Goal: Feedback & Contribution: Submit feedback/report problem

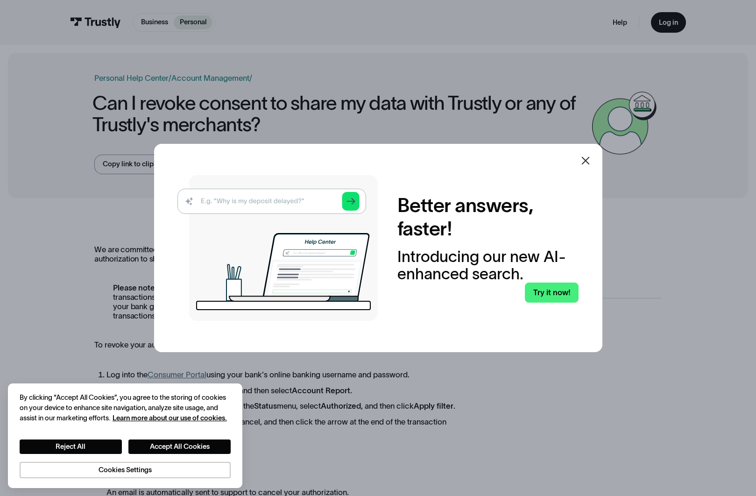
click at [50, 221] on div at bounding box center [378, 248] width 756 height 496
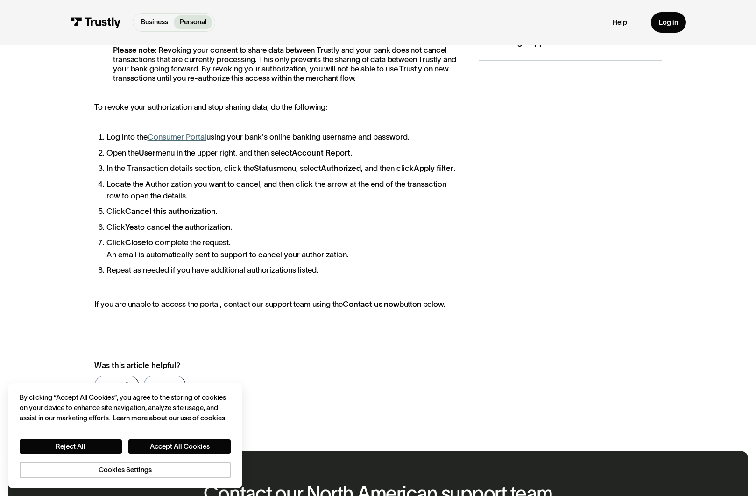
scroll to position [237, 0]
click at [177, 136] on link "Consumer Portal" at bounding box center [177, 137] width 59 height 8
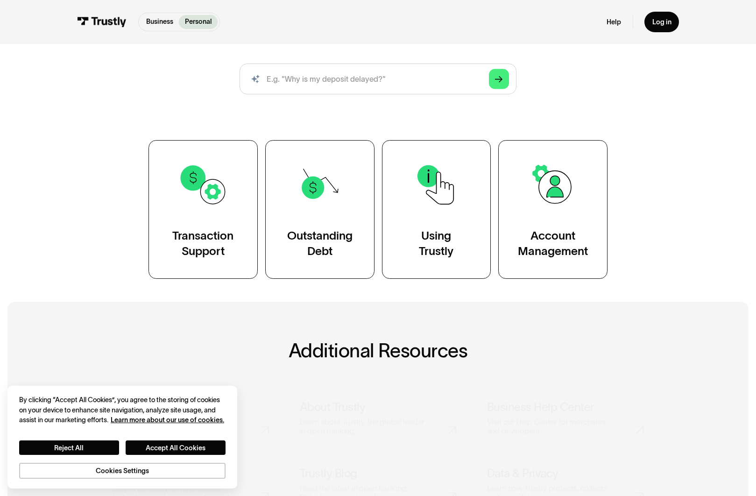
scroll to position [108, 0]
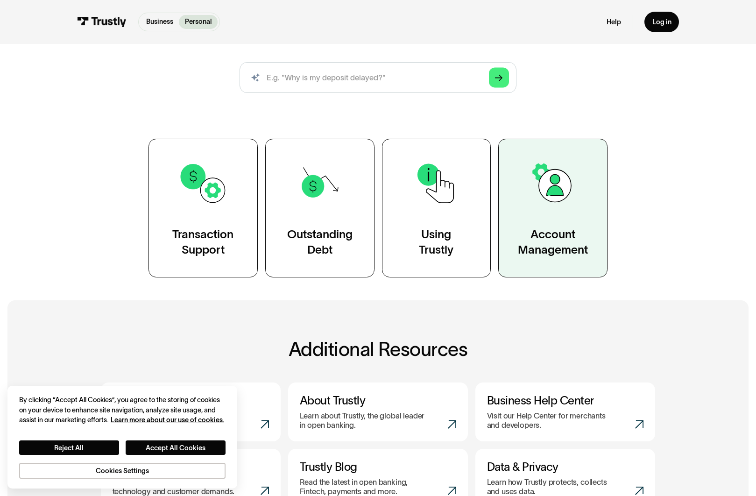
click at [571, 229] on div "Account Management" at bounding box center [553, 242] width 70 height 30
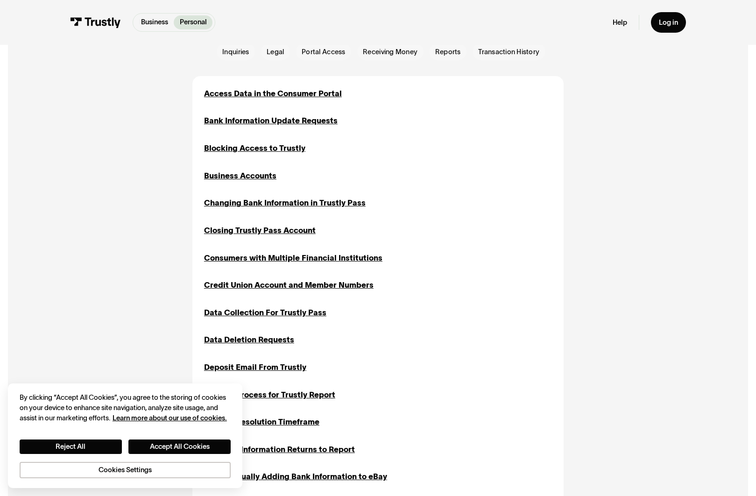
scroll to position [270, 0]
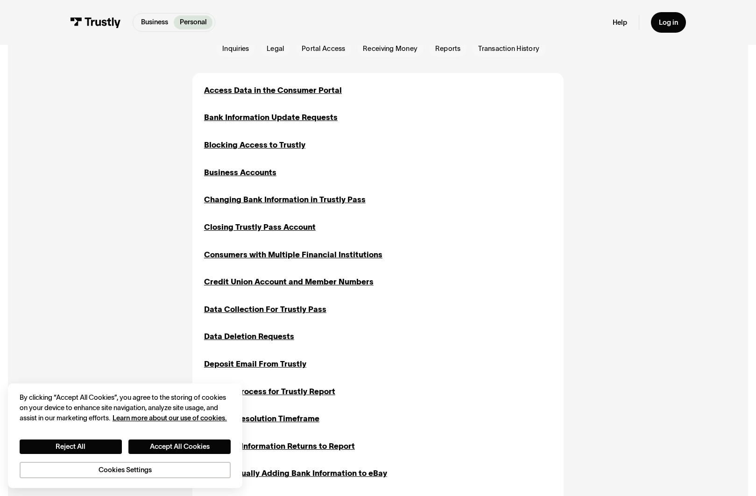
click at [279, 151] on div "Access Data in the Consumer Portal Inquiries Portal Access Transaction History …" at bounding box center [378, 447] width 348 height 724
click at [280, 147] on div "Blocking Access to Trustly" at bounding box center [254, 145] width 101 height 12
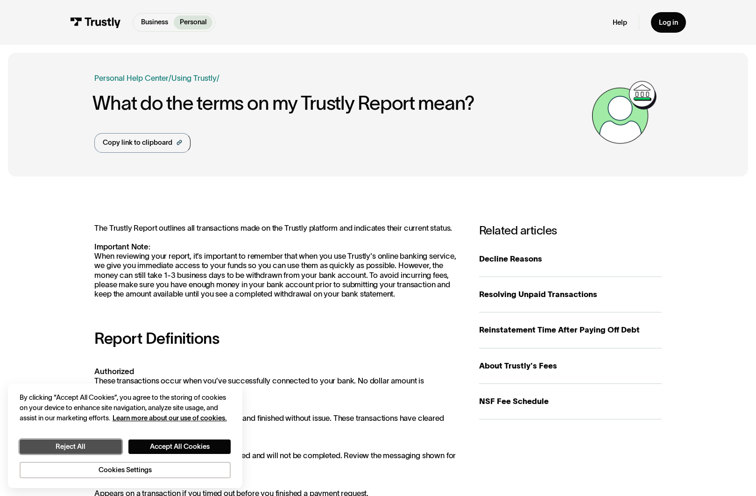
click at [114, 446] on button "Reject All" at bounding box center [71, 447] width 102 height 14
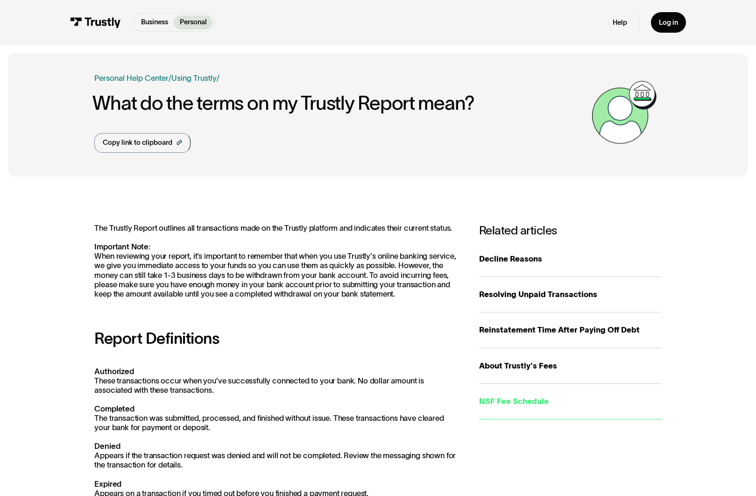
click at [513, 404] on div "NSF Fee Schedule" at bounding box center [570, 402] width 183 height 12
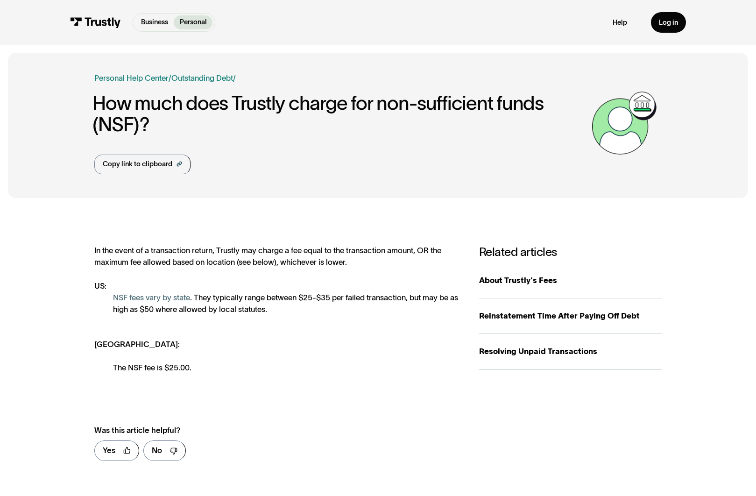
click at [623, 27] on div "Help Log in" at bounding box center [649, 22] width 73 height 21
click at [618, 23] on link "Help" at bounding box center [620, 22] width 14 height 9
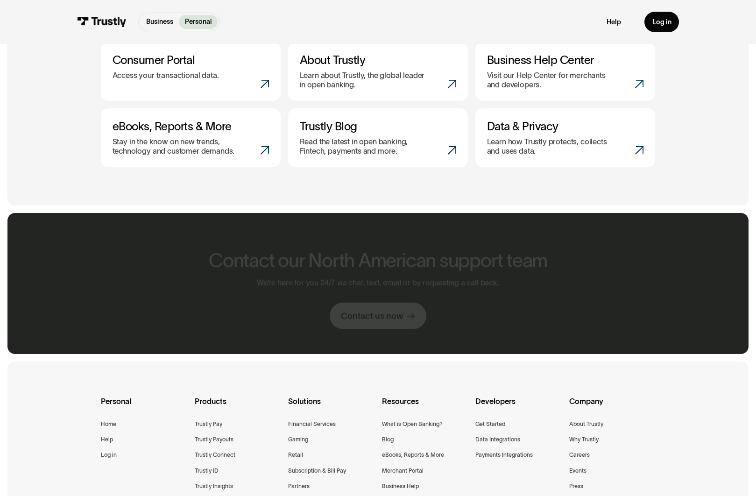
scroll to position [452, 0]
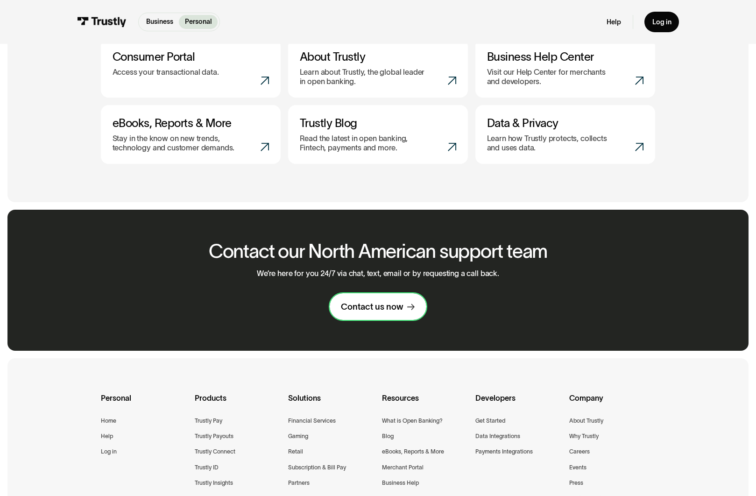
click at [391, 307] on div "Contact us now" at bounding box center [372, 306] width 63 height 11
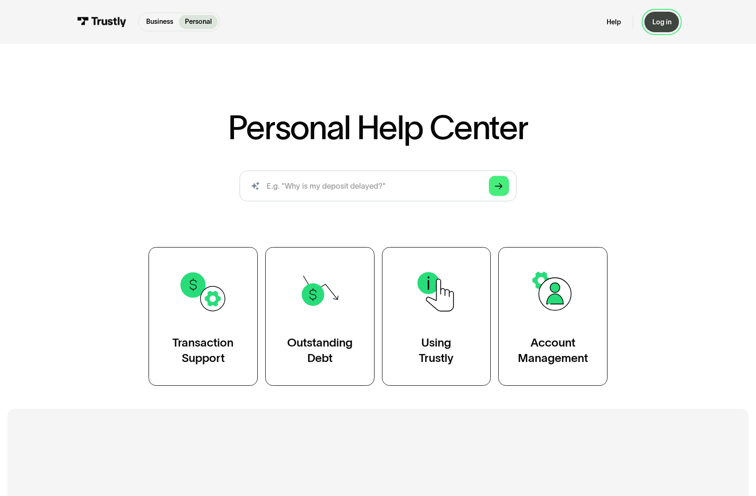
click at [660, 29] on link "Log in" at bounding box center [662, 22] width 35 height 20
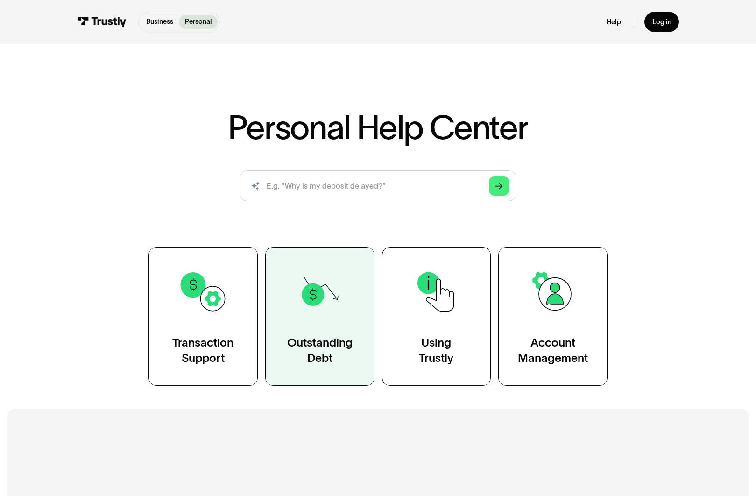
click at [293, 283] on link "Outstanding Debt" at bounding box center [319, 316] width 109 height 139
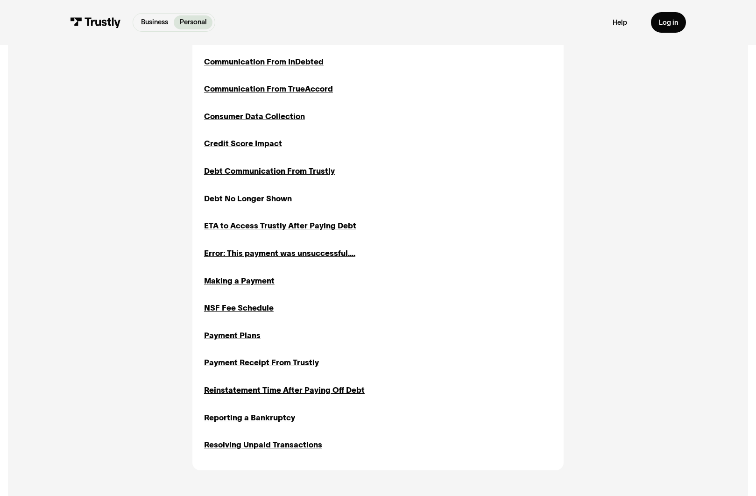
scroll to position [779, 0]
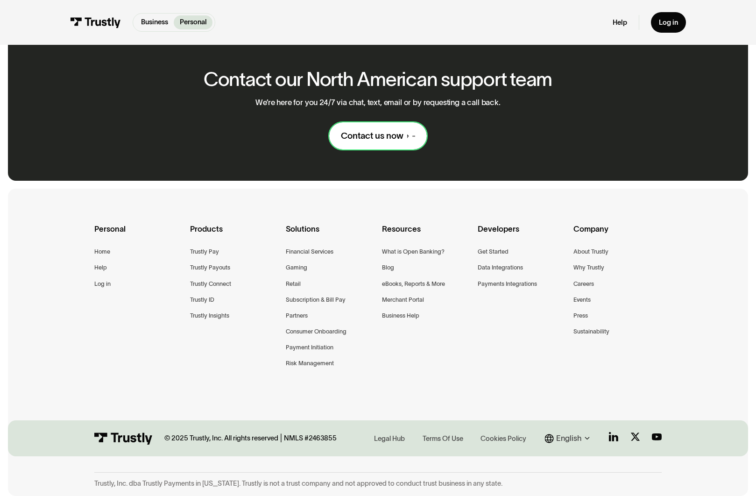
click at [395, 134] on div "Contact us now" at bounding box center [372, 135] width 63 height 11
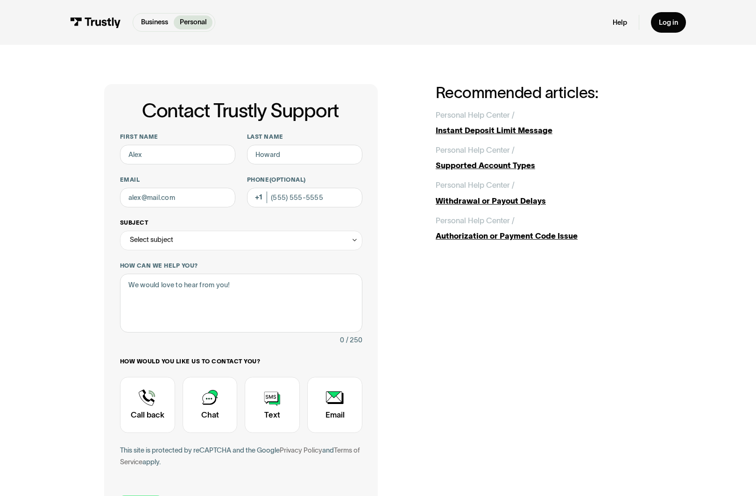
click at [241, 245] on div "Select subject" at bounding box center [241, 241] width 242 height 20
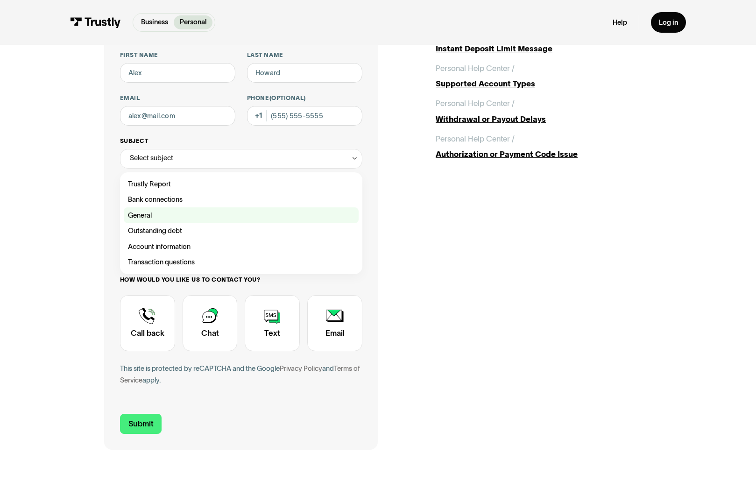
scroll to position [82, 0]
click at [177, 203] on div "Contact Trustly Support" at bounding box center [241, 199] width 235 height 15
type input "**********"
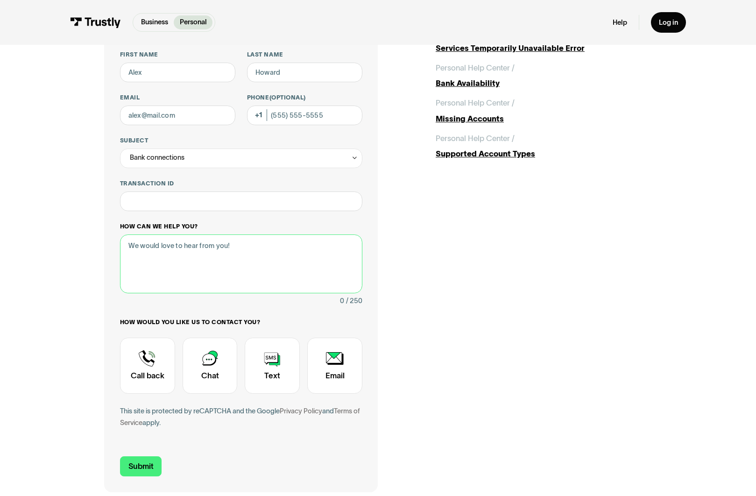
click at [198, 244] on textarea "How can we help you?" at bounding box center [241, 264] width 242 height 59
click at [193, 248] on textarea "How can we help you?" at bounding box center [241, 264] width 242 height 59
type textarea "Please delete/revoke authorizations to my connected account."
click at [155, 118] on input "Email" at bounding box center [177, 116] width 115 height 20
type input "dave_ahn911@yahoo.com"
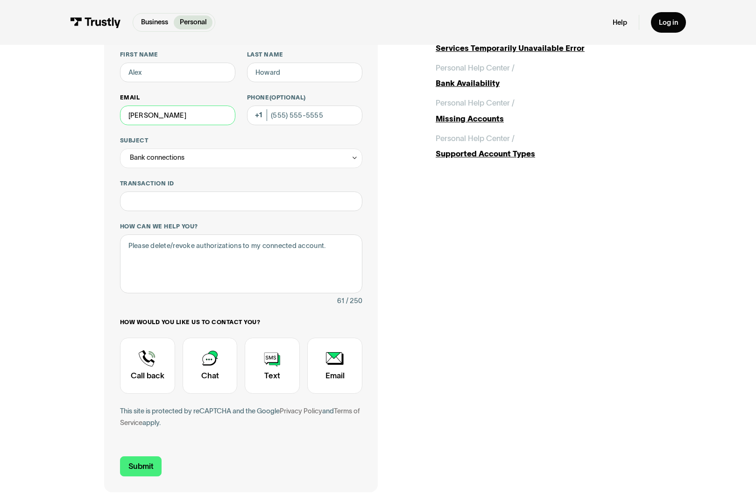
type input "David"
type input "Ahn"
click at [351, 247] on textarea "Please delete/revoke authorizations to my connected account." at bounding box center [241, 264] width 242 height 59
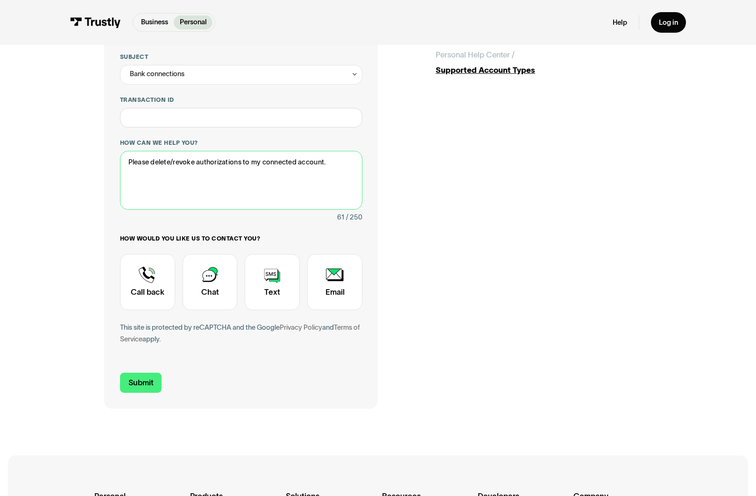
scroll to position [166, 0]
click at [153, 386] on input "Submit" at bounding box center [141, 382] width 42 height 21
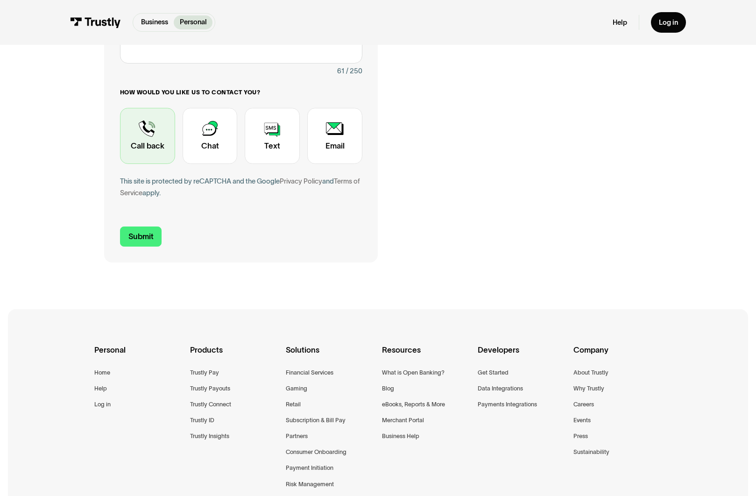
scroll to position [305, 0]
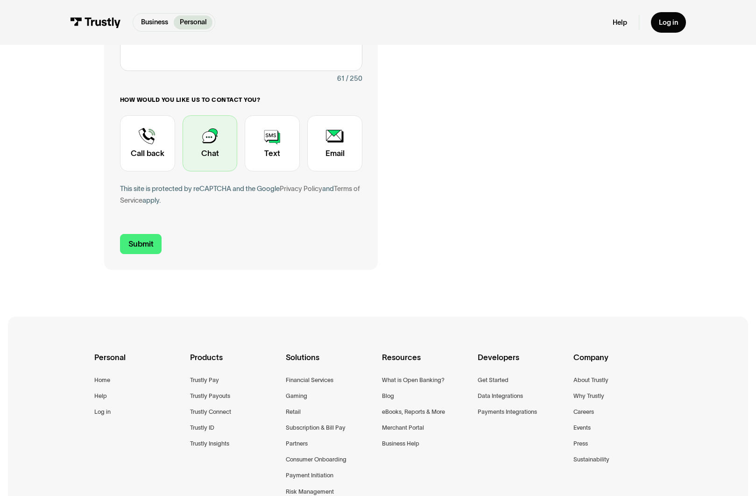
click at [215, 150] on div "Contact Trustly Support" at bounding box center [210, 143] width 55 height 56
click at [148, 241] on input "Submit" at bounding box center [141, 244] width 42 height 21
type input "+17149047928"
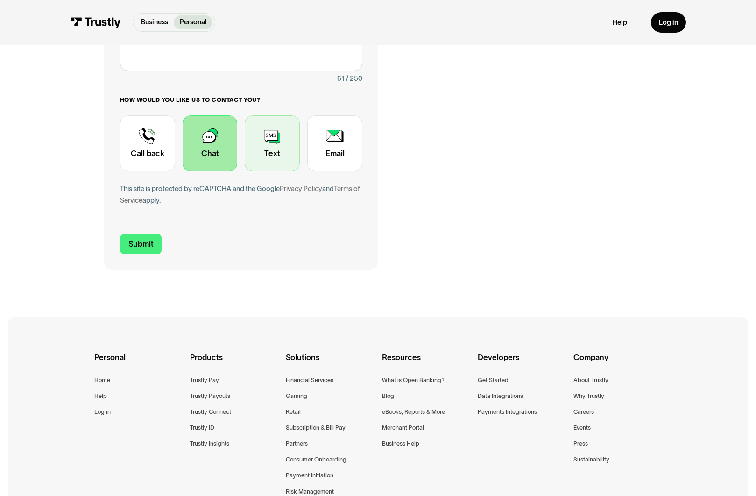
click at [273, 154] on div "**********" at bounding box center [378, 24] width 548 height 491
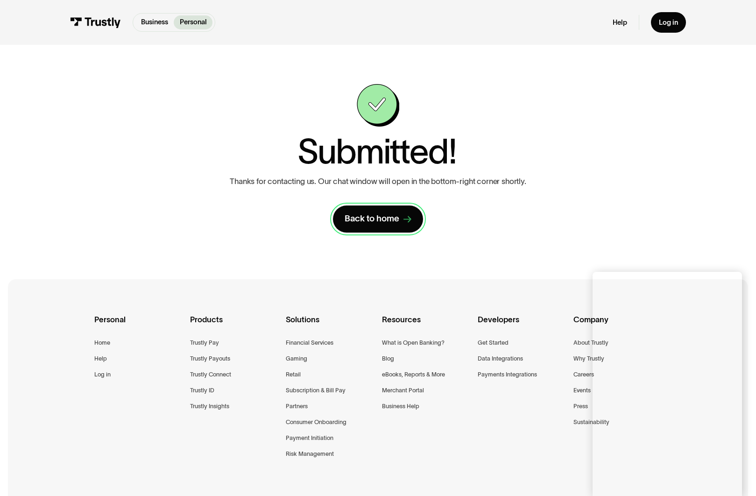
click at [372, 222] on div "Back to home" at bounding box center [372, 218] width 55 height 11
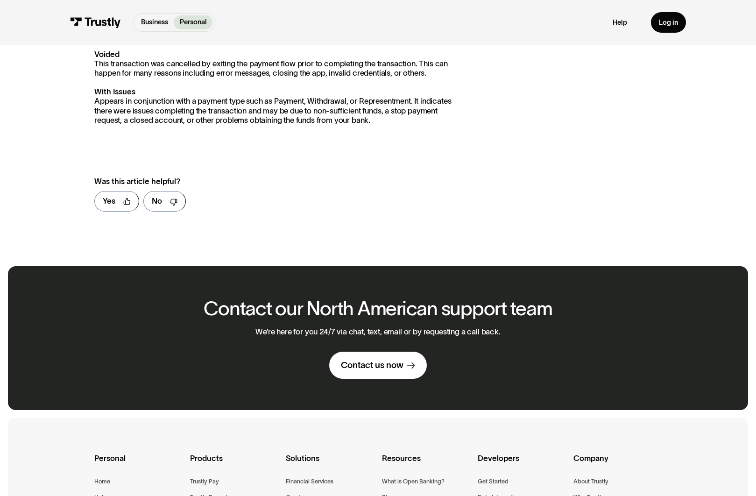
scroll to position [654, 0]
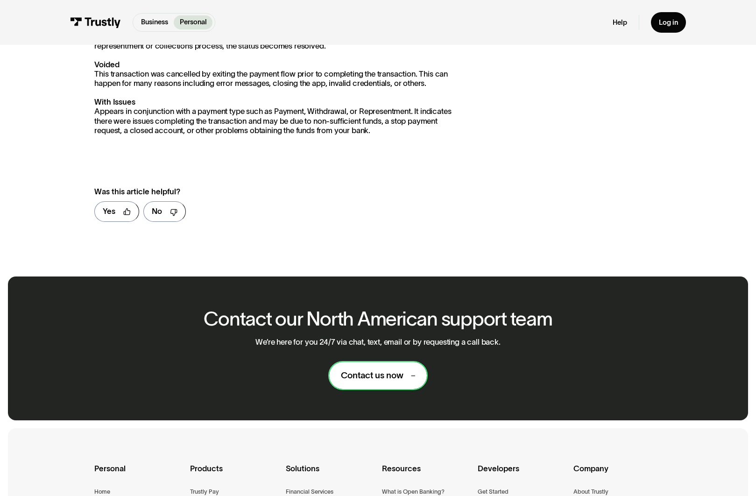
click at [403, 371] on div "Contact us now" at bounding box center [372, 375] width 63 height 11
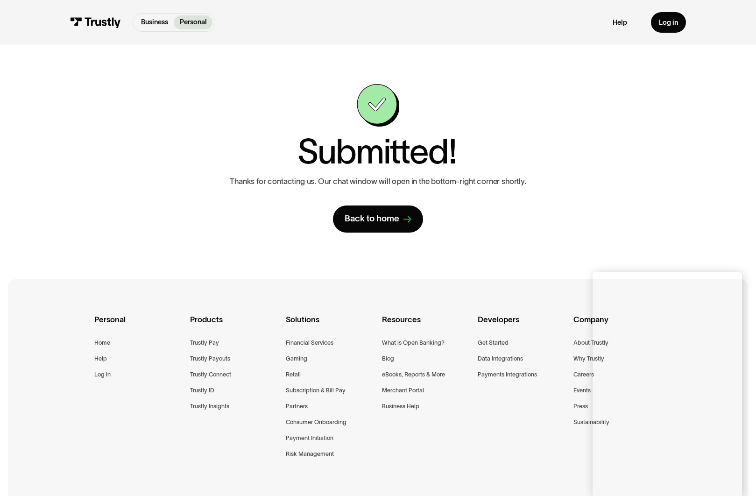
click at [625, 235] on div "Contact Trustly Support First name Last name Email Phone (Optional) Subject Sel…" at bounding box center [378, 158] width 717 height 227
click at [666, 28] on link "Log in" at bounding box center [668, 22] width 35 height 21
click at [665, 21] on div "Log in" at bounding box center [668, 22] width 19 height 9
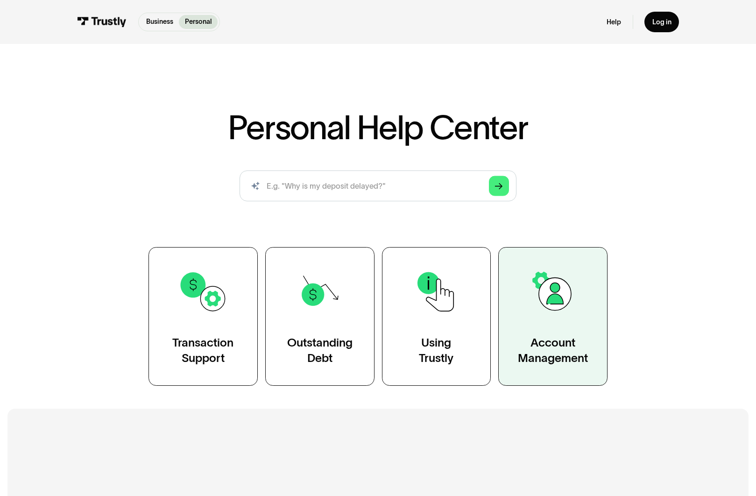
click at [567, 267] on img at bounding box center [553, 292] width 50 height 50
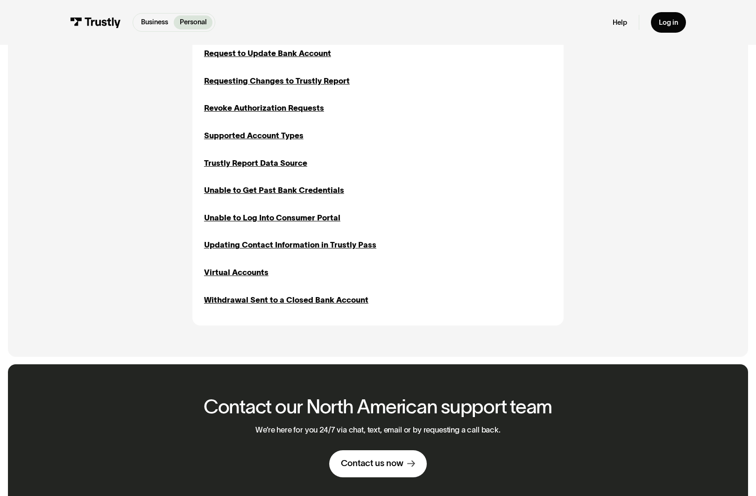
scroll to position [775, 0]
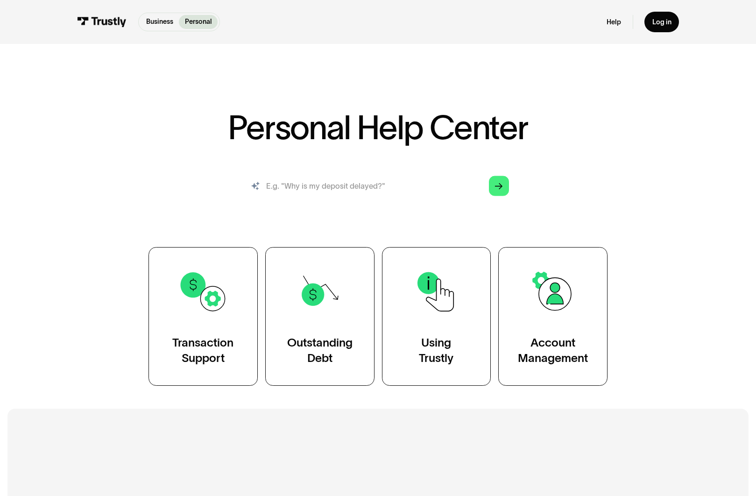
click at [362, 186] on input "search" at bounding box center [379, 186] width 278 height 30
type input "cancel all future ach withdrawals"
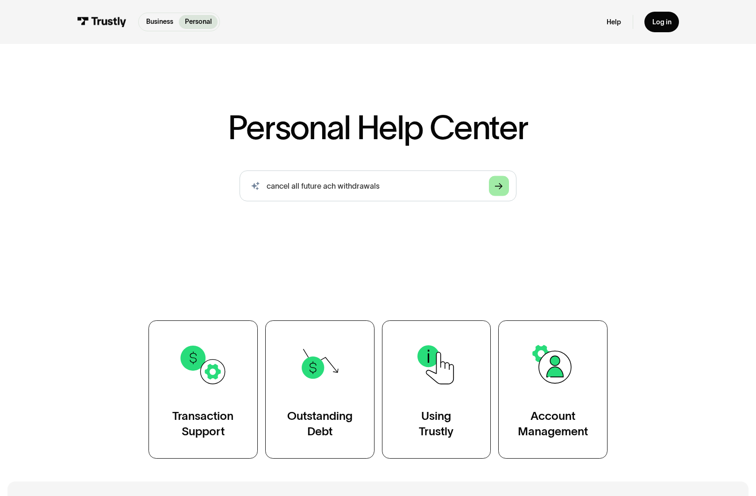
click at [503, 187] on icon "Arrow Right" at bounding box center [498, 187] width 7 height 8
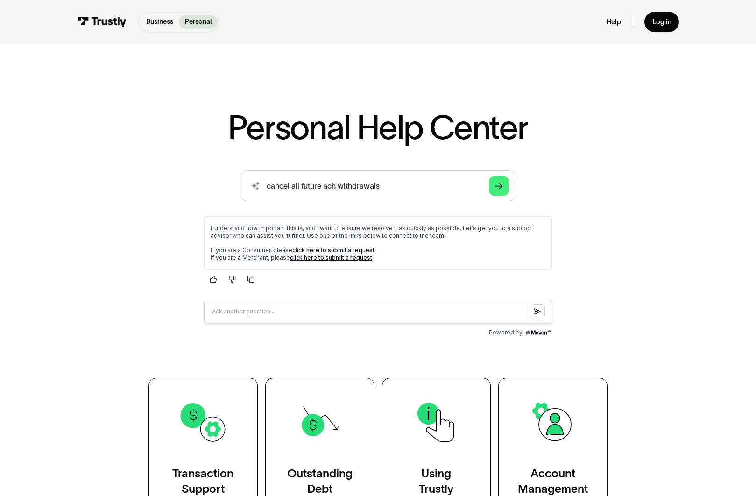
click at [338, 249] on link "click here to submit a request" at bounding box center [333, 250] width 82 height 7
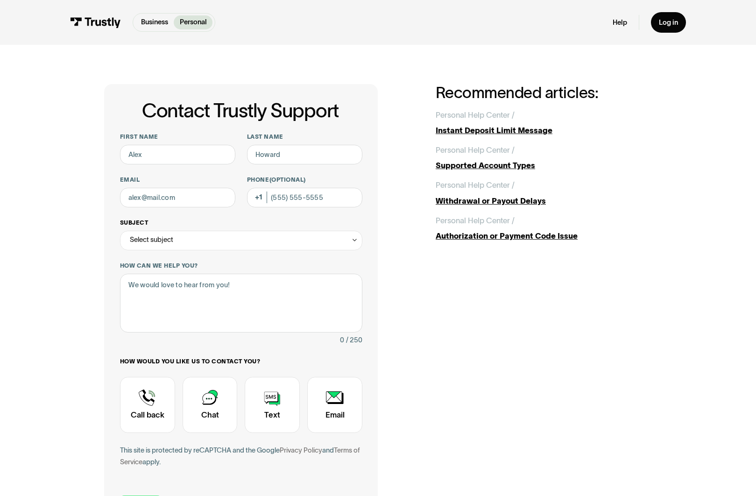
click at [220, 242] on div "Select subject" at bounding box center [241, 241] width 242 height 20
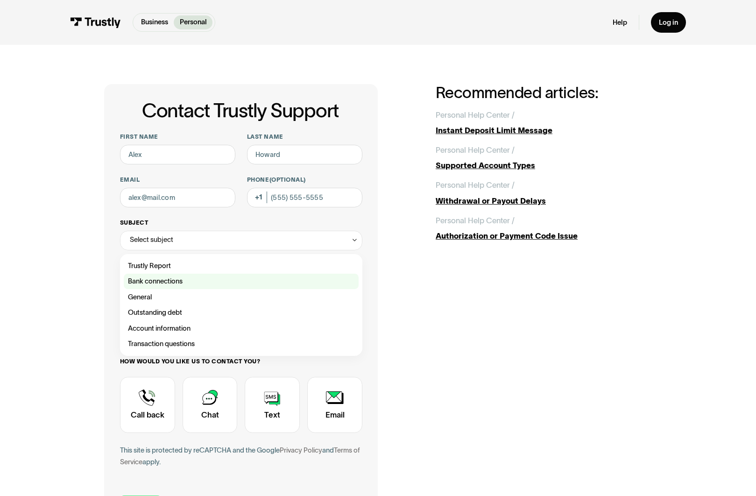
click at [177, 288] on div "Contact Trustly Support" at bounding box center [241, 281] width 235 height 15
type input "**********"
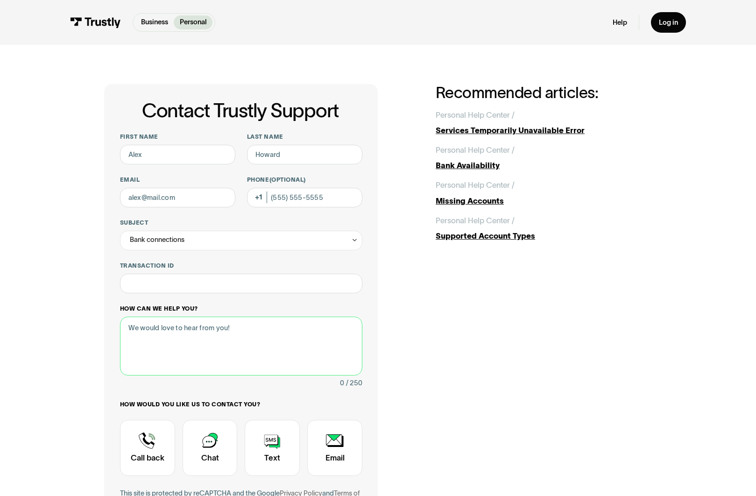
click at [185, 327] on textarea "How can we help you?" at bounding box center [241, 346] width 242 height 59
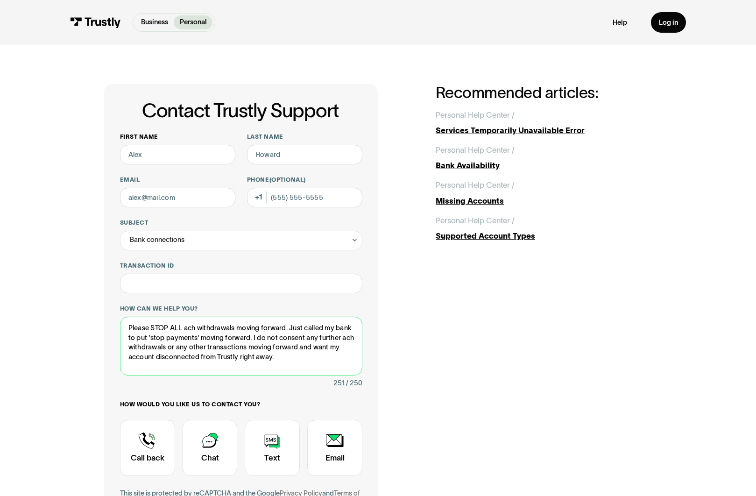
type textarea "Please STOP ALL ach withdrawals moving forward. Just called my bank to put 'sto…"
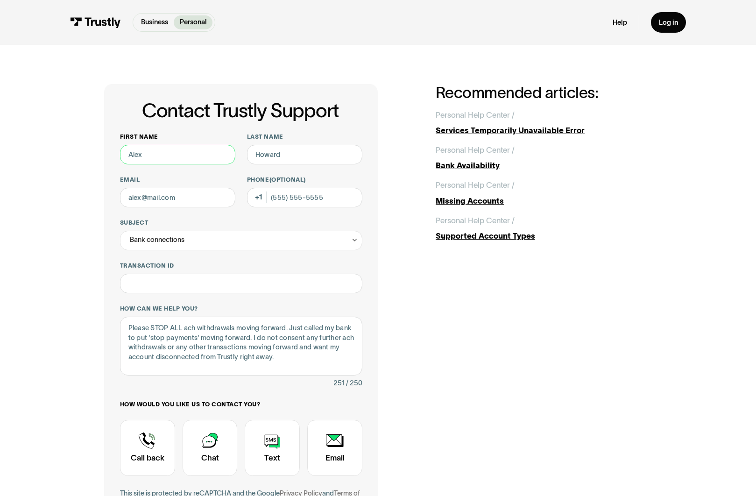
click at [171, 154] on input "First name" at bounding box center [177, 155] width 115 height 20
type input "[PERSON_NAME]"
type input "Ahn"
type input "[EMAIL_ADDRESS][DOMAIN_NAME]"
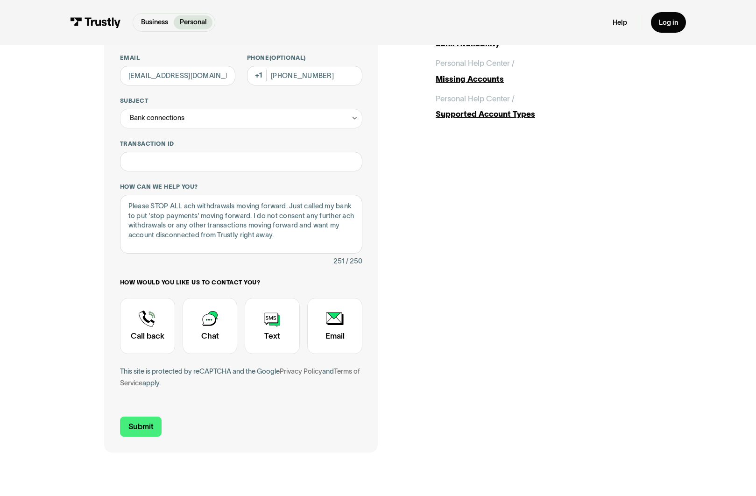
scroll to position [122, 0]
click at [270, 328] on div "Contact Trustly Support" at bounding box center [272, 326] width 55 height 56
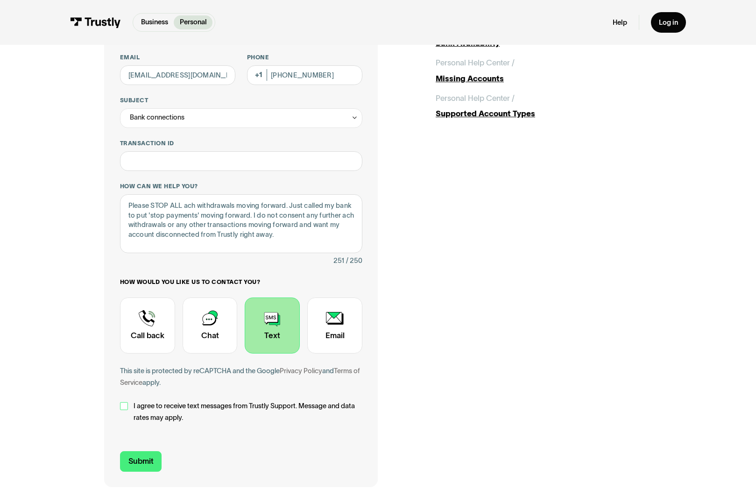
click at [127, 405] on div "Contact Trustly Support" at bounding box center [124, 406] width 8 height 8
click at [144, 464] on input "Submit" at bounding box center [141, 461] width 42 height 21
type input "[PHONE_NUMBER]"
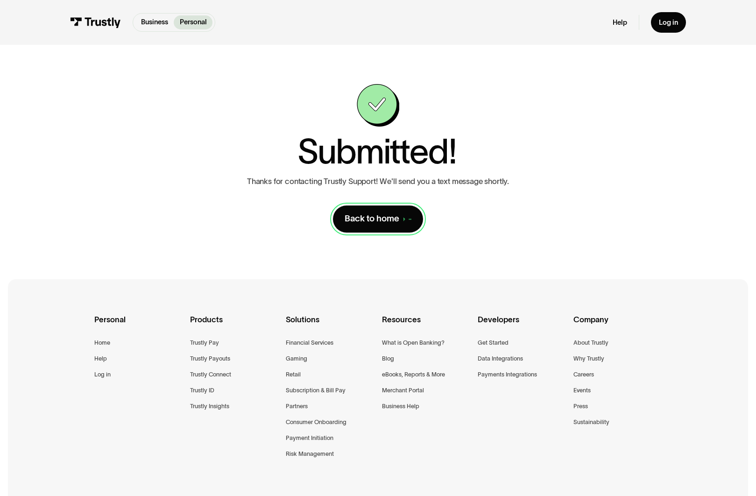
click at [388, 220] on div "Back to home" at bounding box center [372, 218] width 55 height 11
